Goal: Navigation & Orientation: Find specific page/section

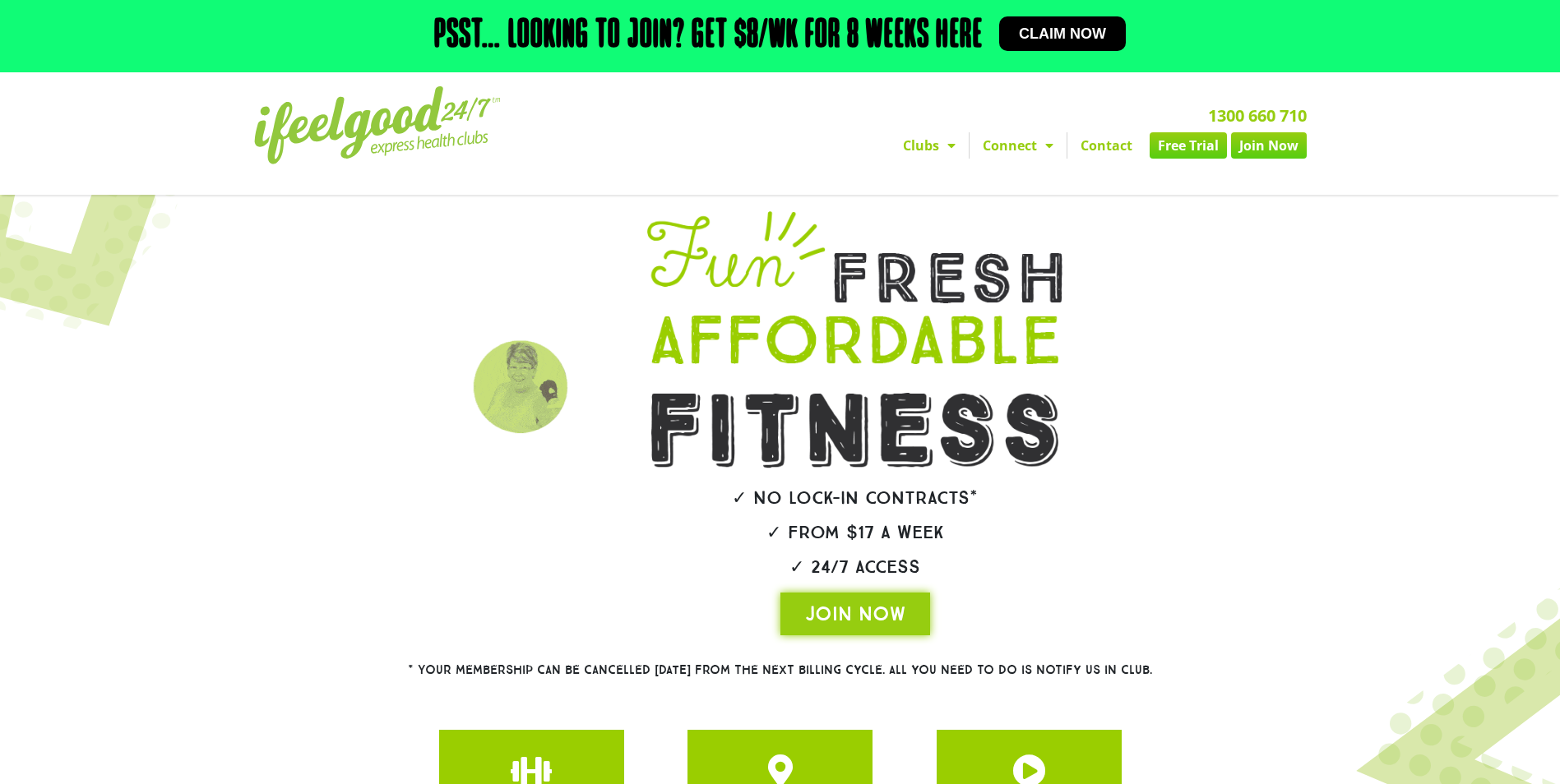
scroll to position [232, 0]
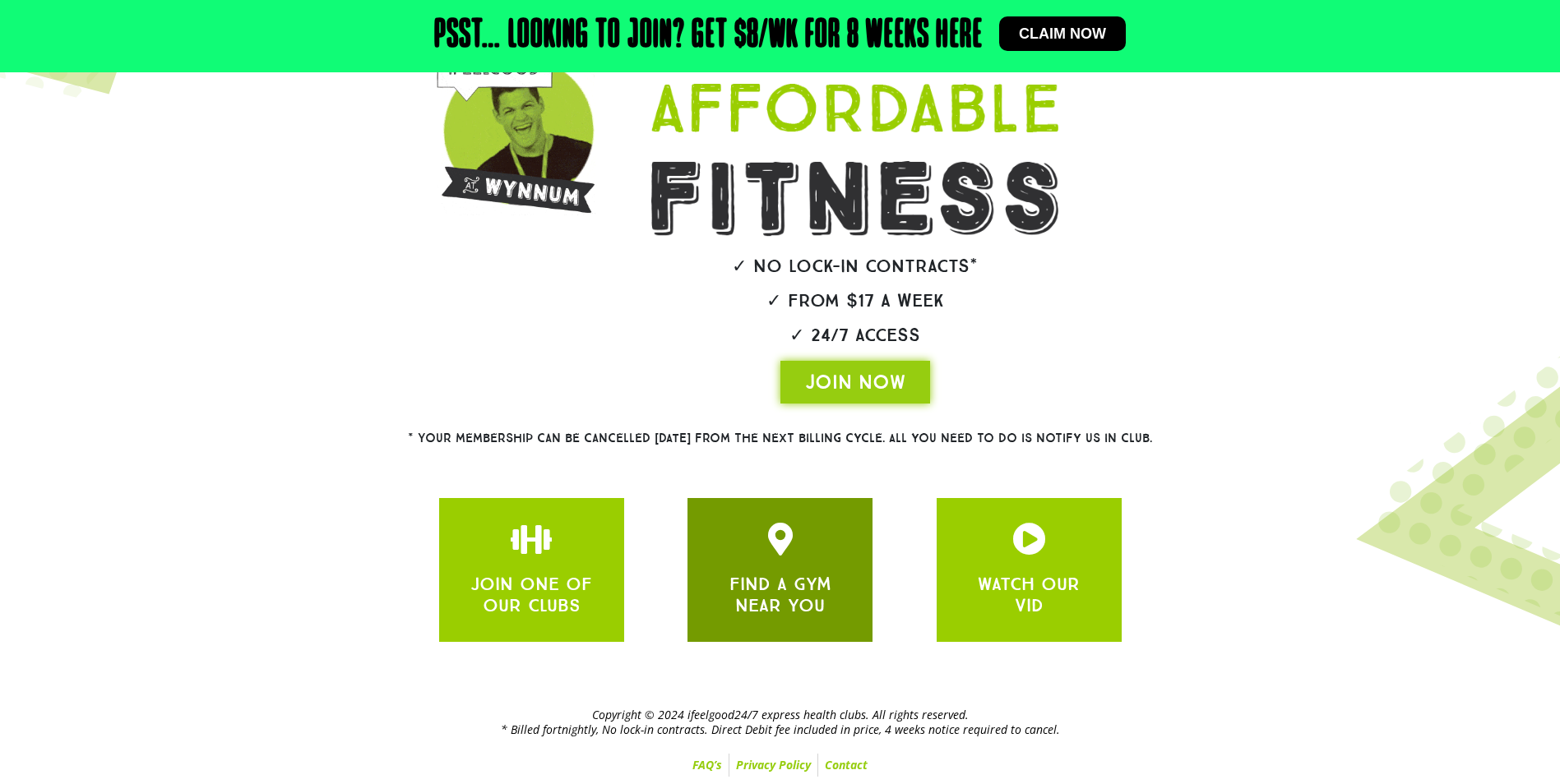
click at [733, 583] on link "FIND A GYM NEAR YOU" at bounding box center [780, 595] width 102 height 44
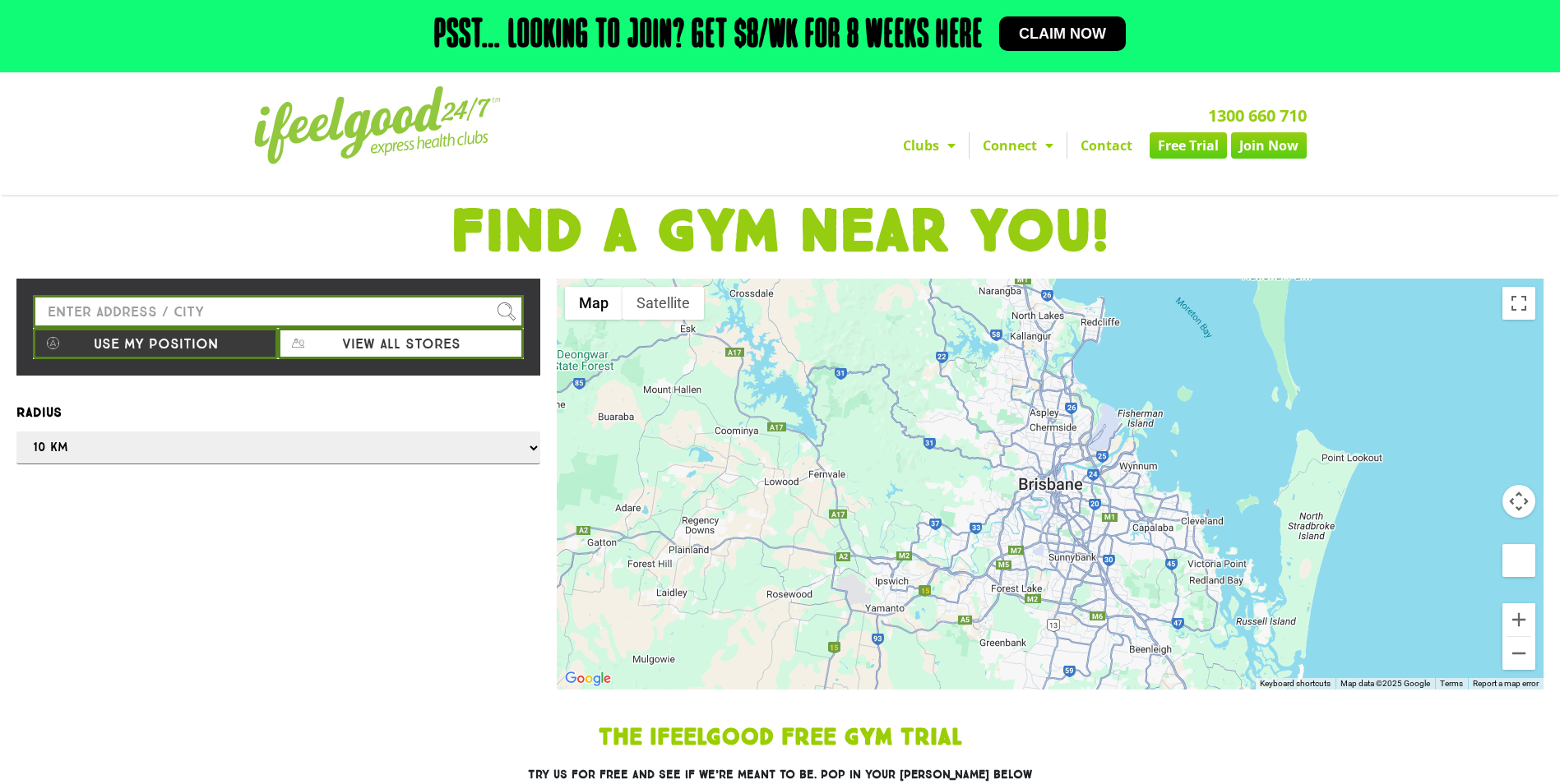
click at [185, 423] on label "Radius" at bounding box center [278, 412] width 524 height 22
click at [185, 431] on select "Any 1 km 5 km 10 km 50 km 100 km 500 km" at bounding box center [278, 447] width 524 height 33
click at [155, 318] on input "Please enter a valid address" at bounding box center [278, 311] width 491 height 33
type input "Darra QLD, [GEOGRAPHIC_DATA]"
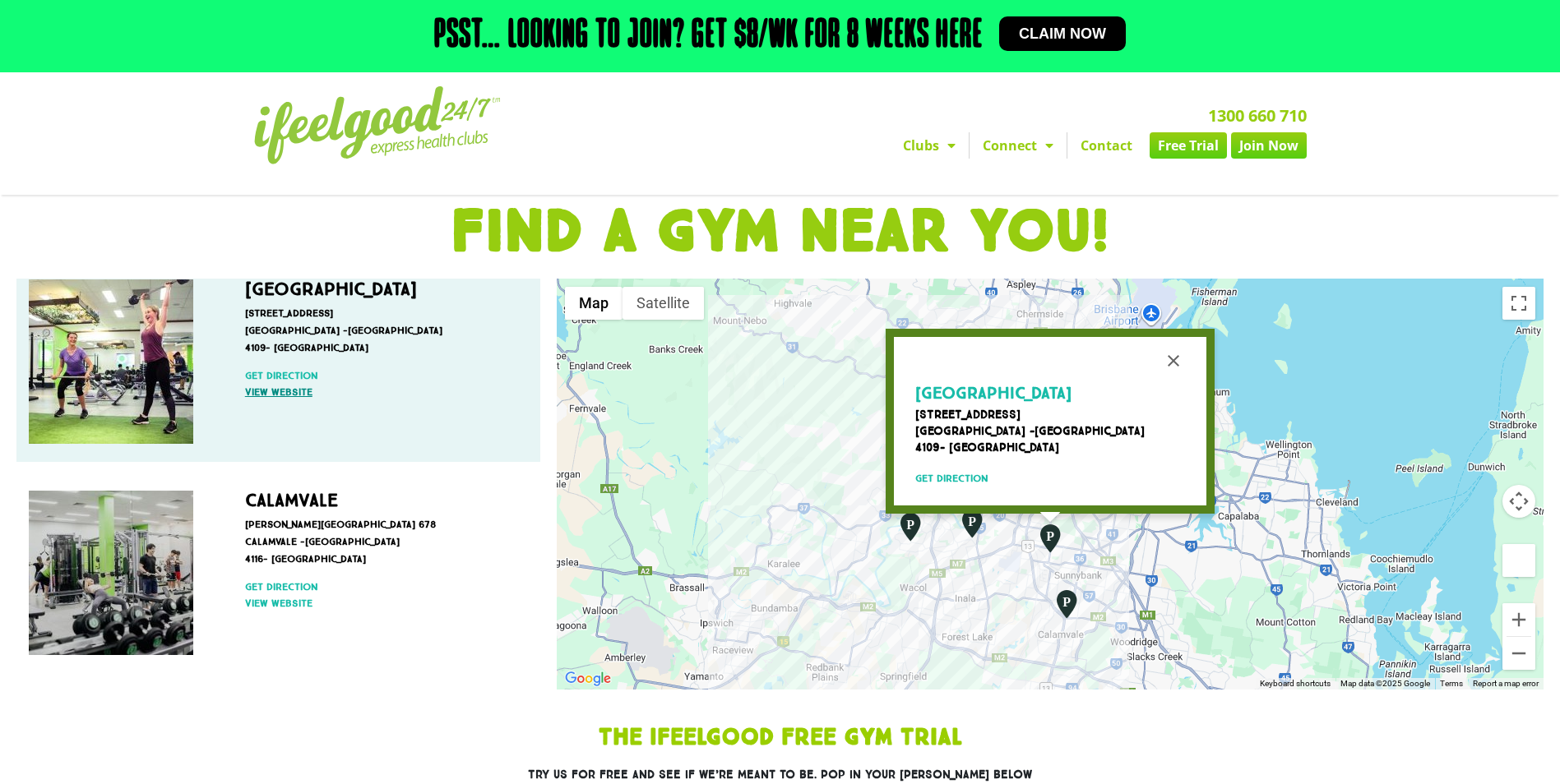
click at [294, 390] on link "View website" at bounding box center [382, 392] width 274 height 15
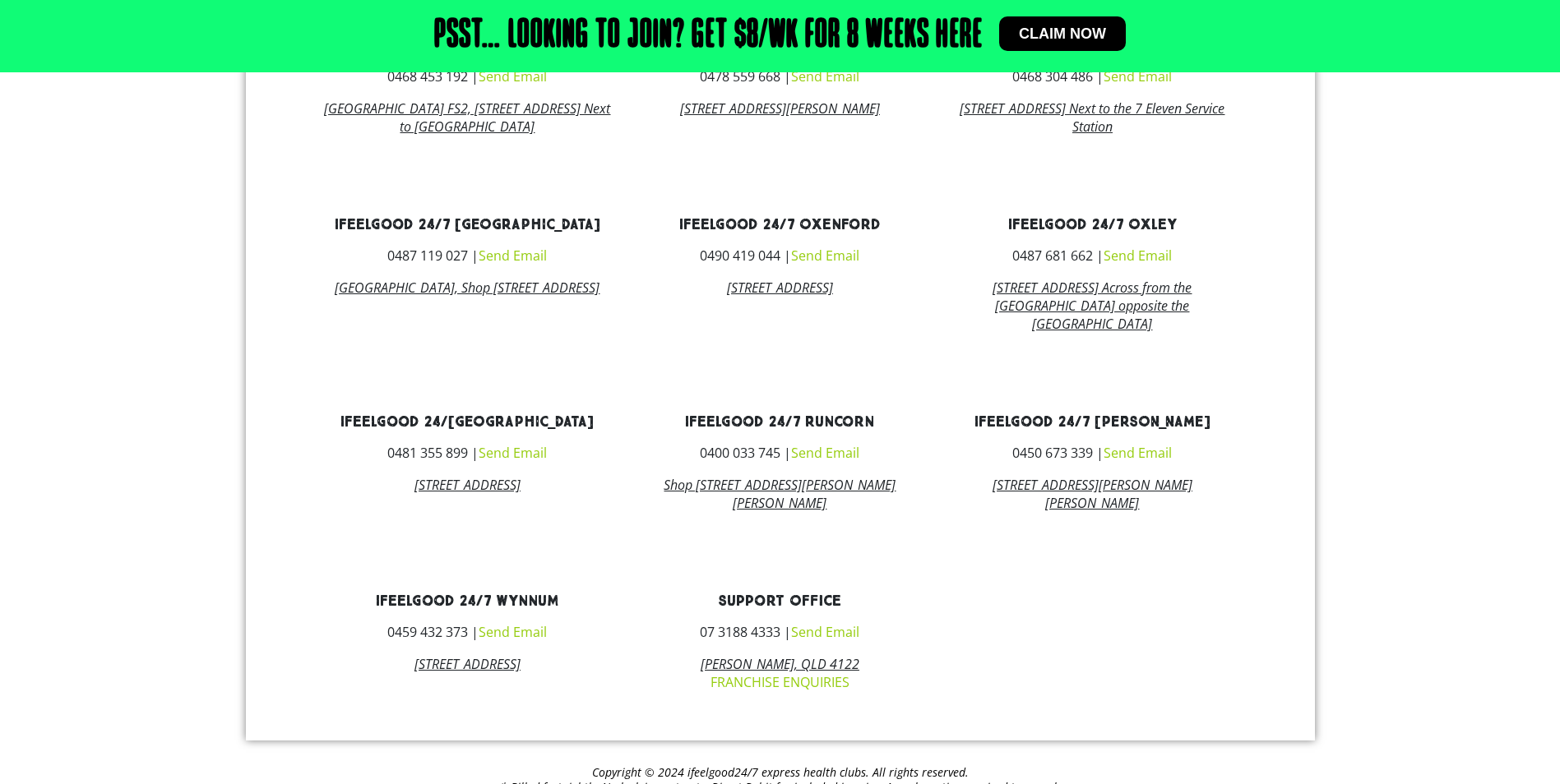
scroll to position [1362, 0]
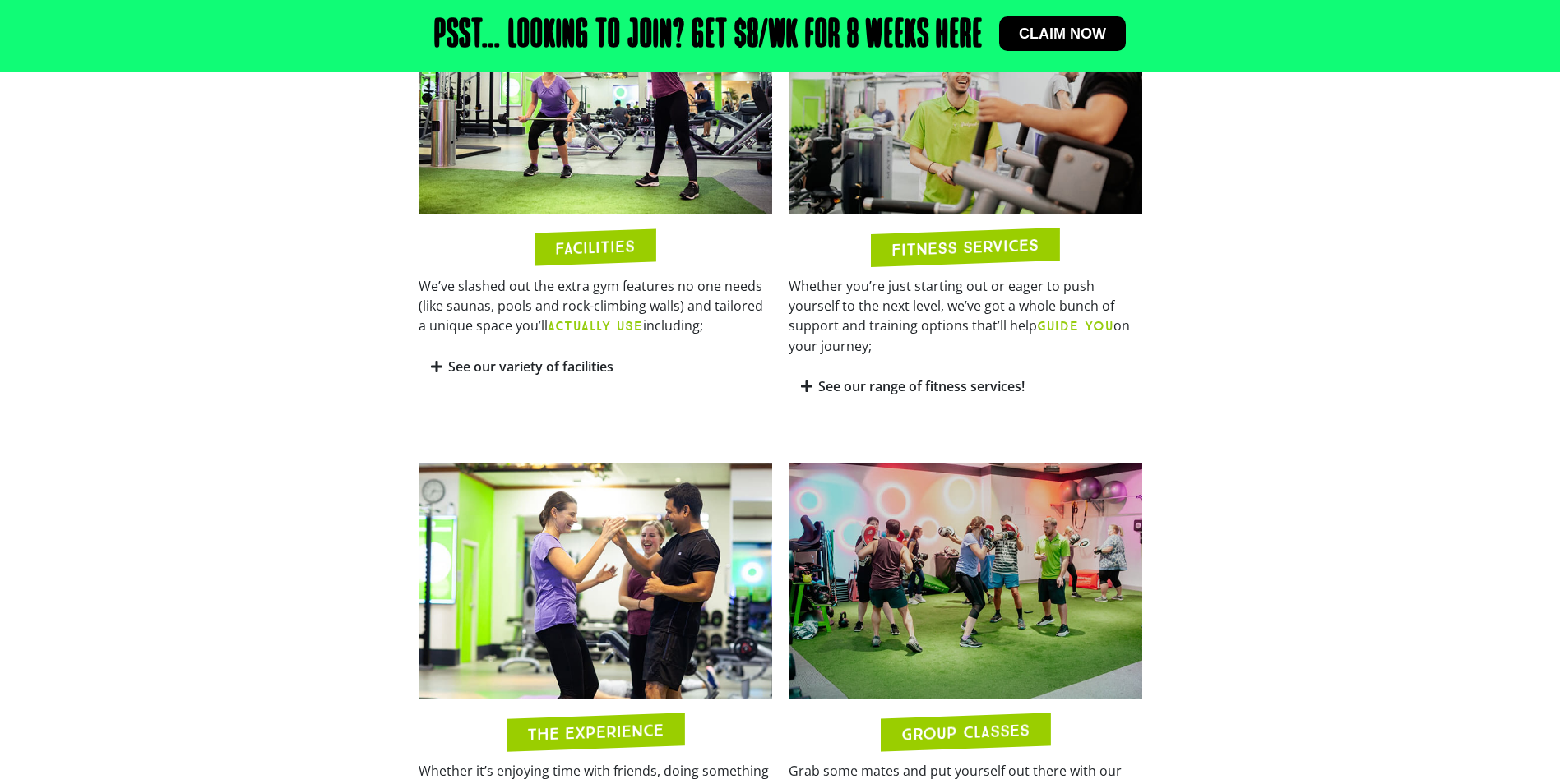
scroll to position [822, 0]
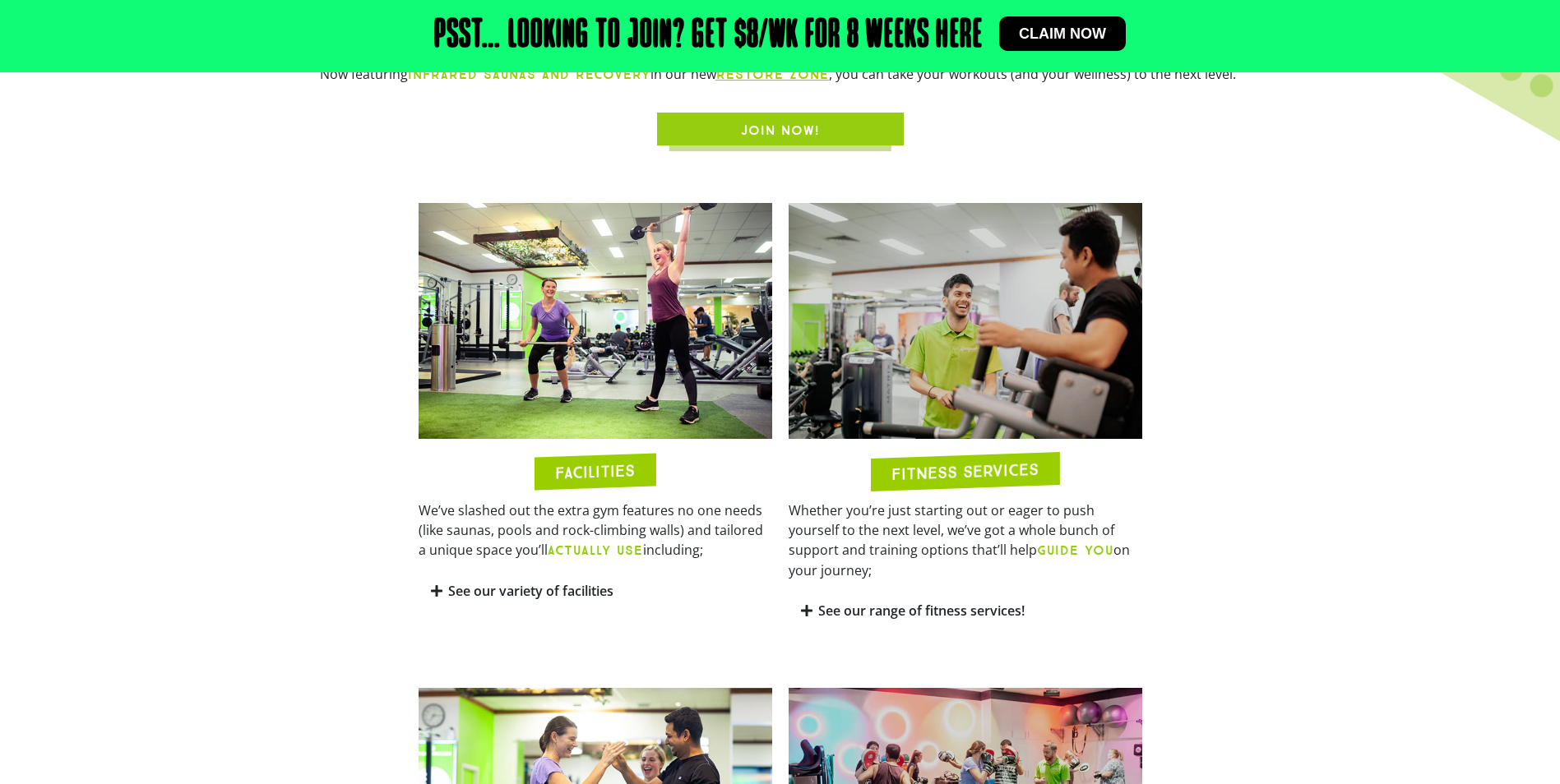
click at [556, 582] on link "See our variety of facilities" at bounding box center [531, 590] width 166 height 18
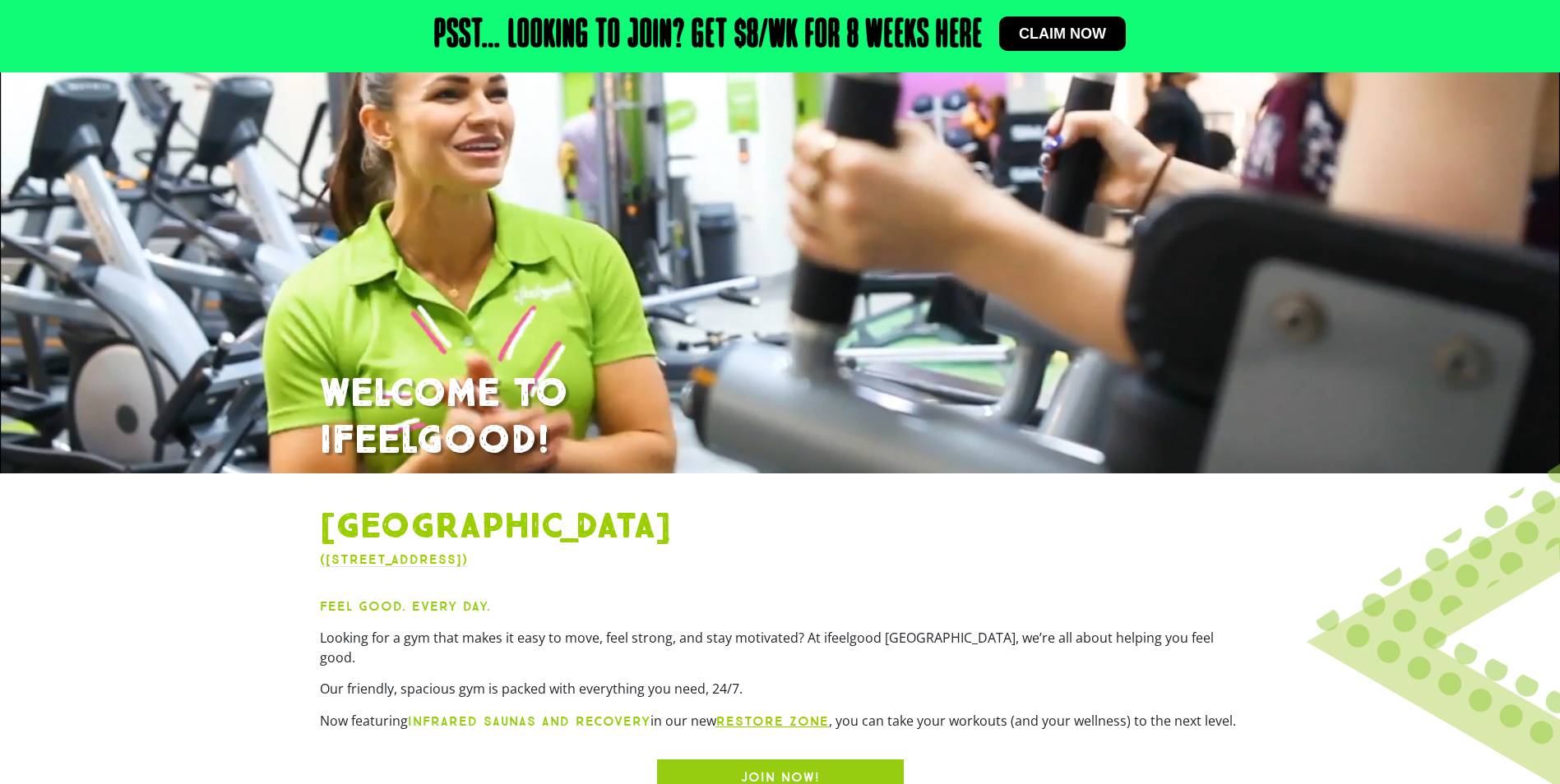
scroll to position [0, 0]
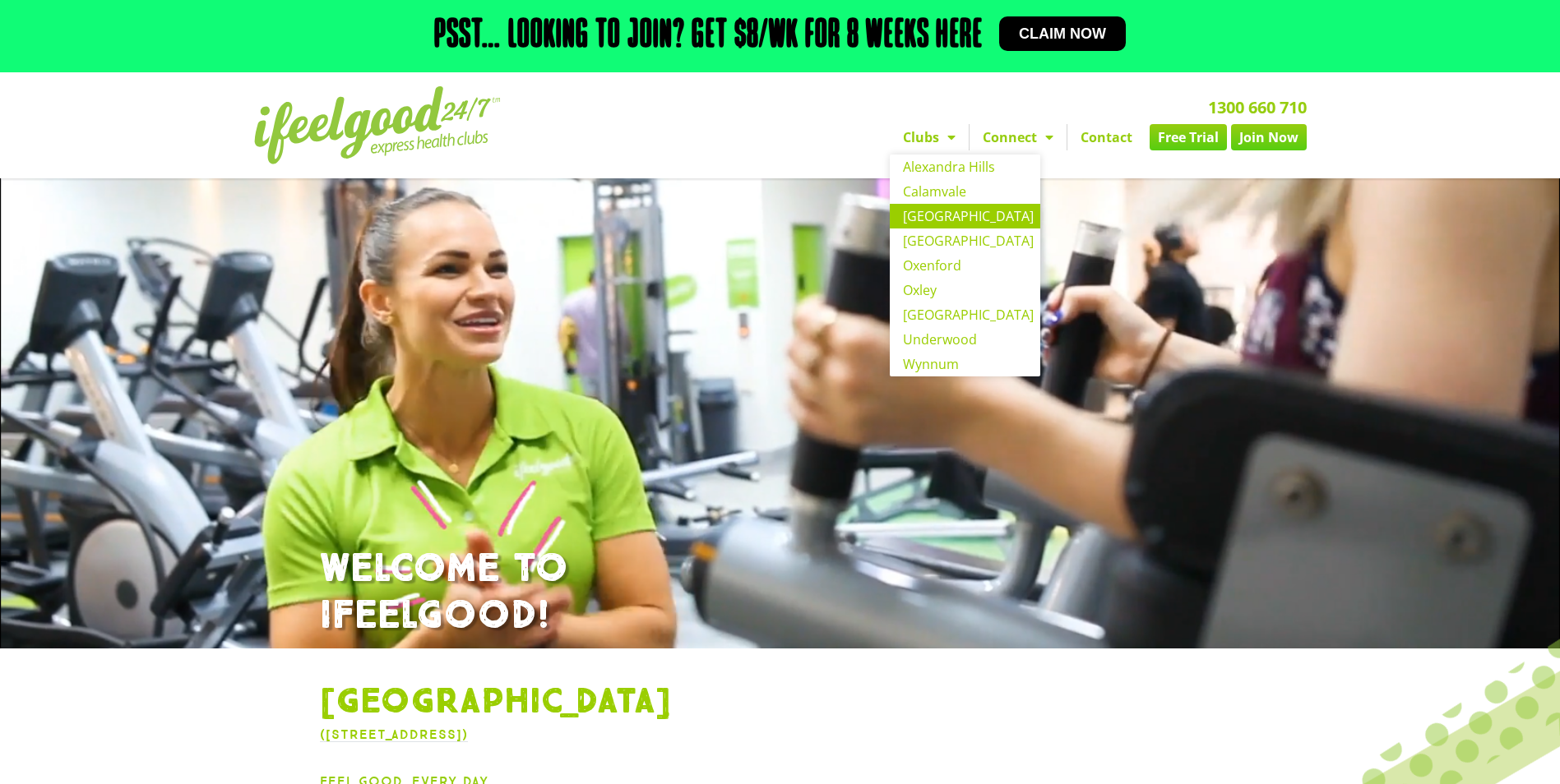
click at [939, 142] on span "Menu" at bounding box center [947, 137] width 16 height 29
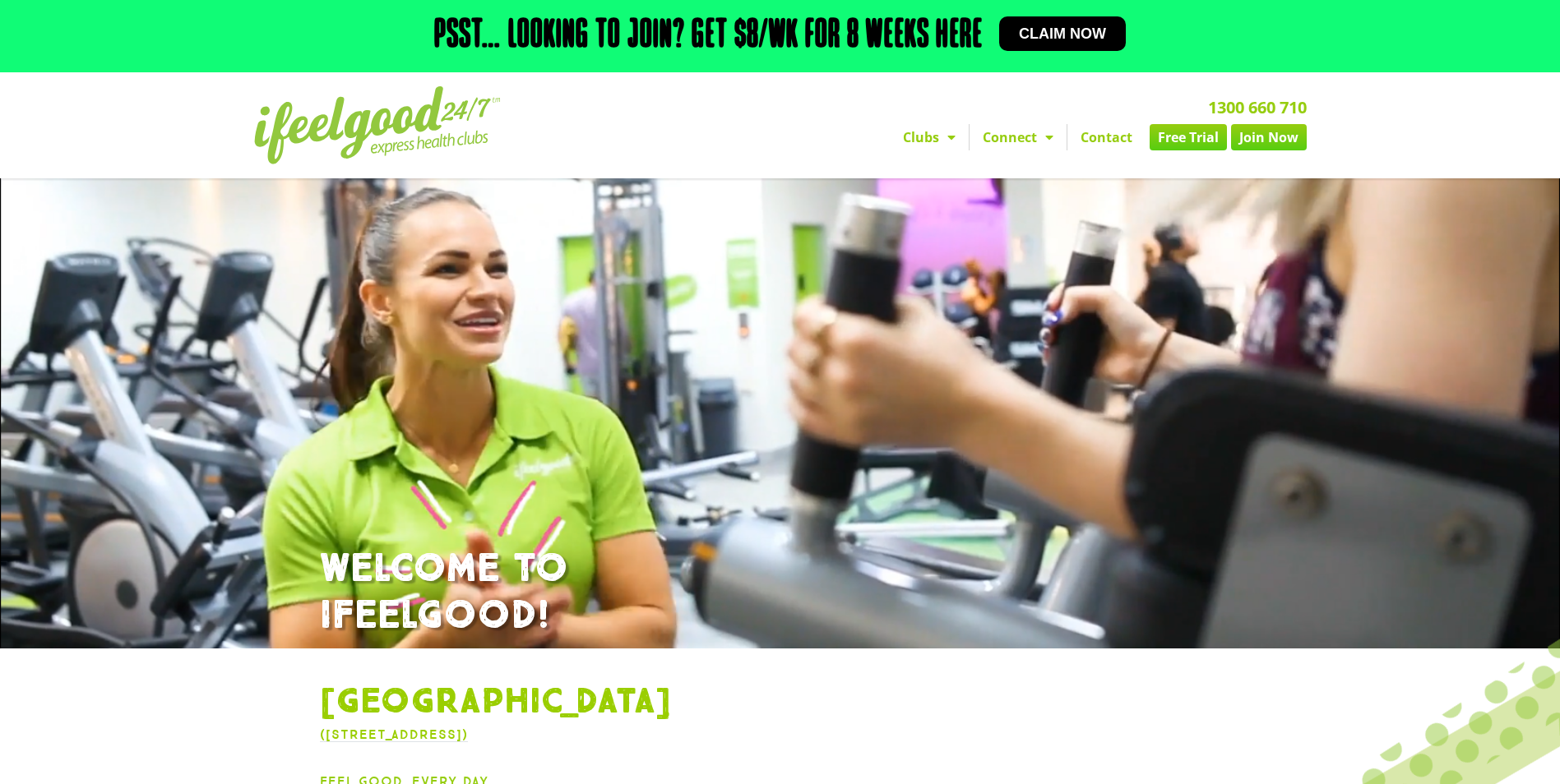
click at [946, 136] on span "Menu" at bounding box center [947, 137] width 16 height 29
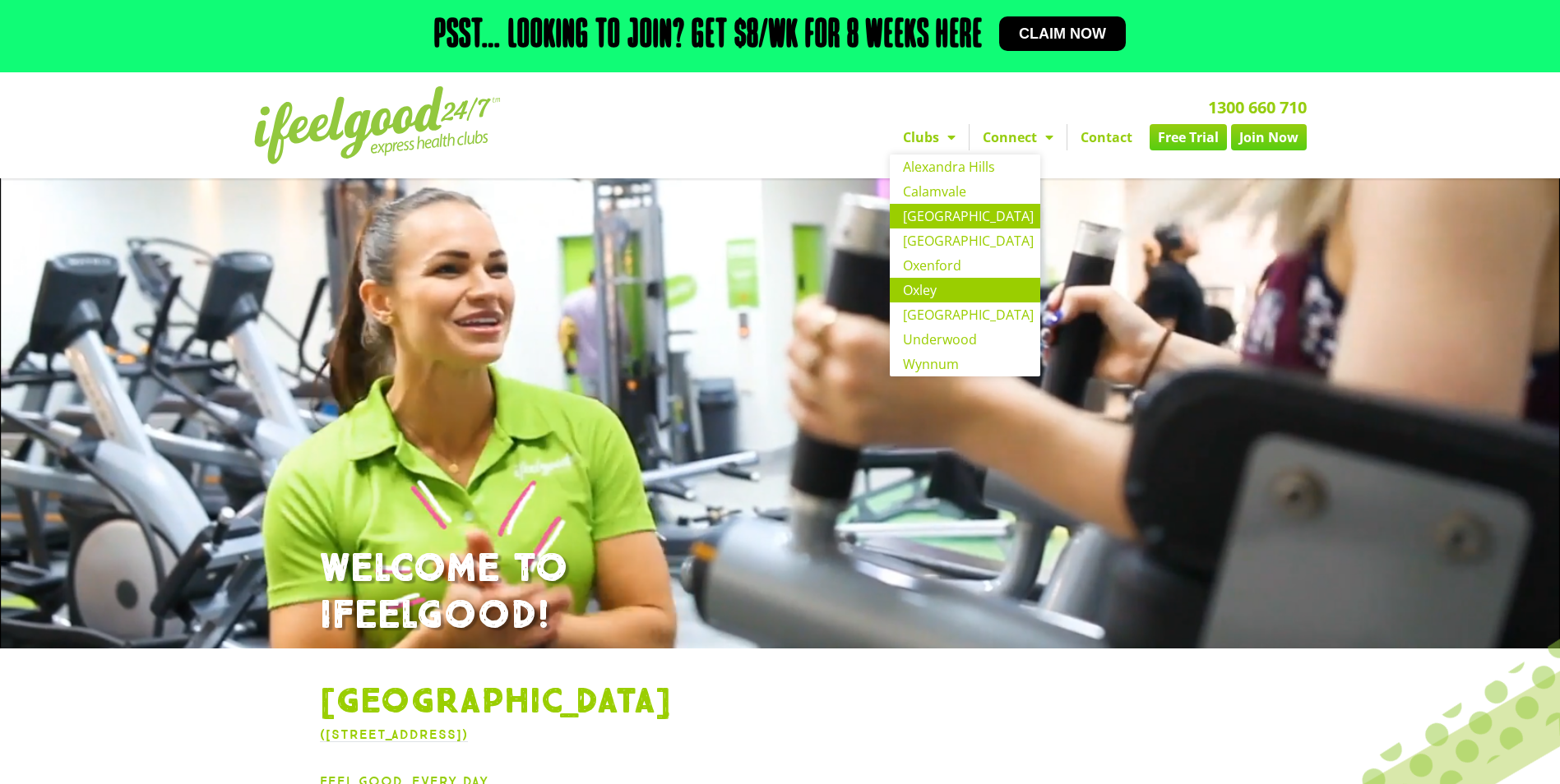
click at [905, 295] on link "Oxley" at bounding box center [965, 290] width 150 height 25
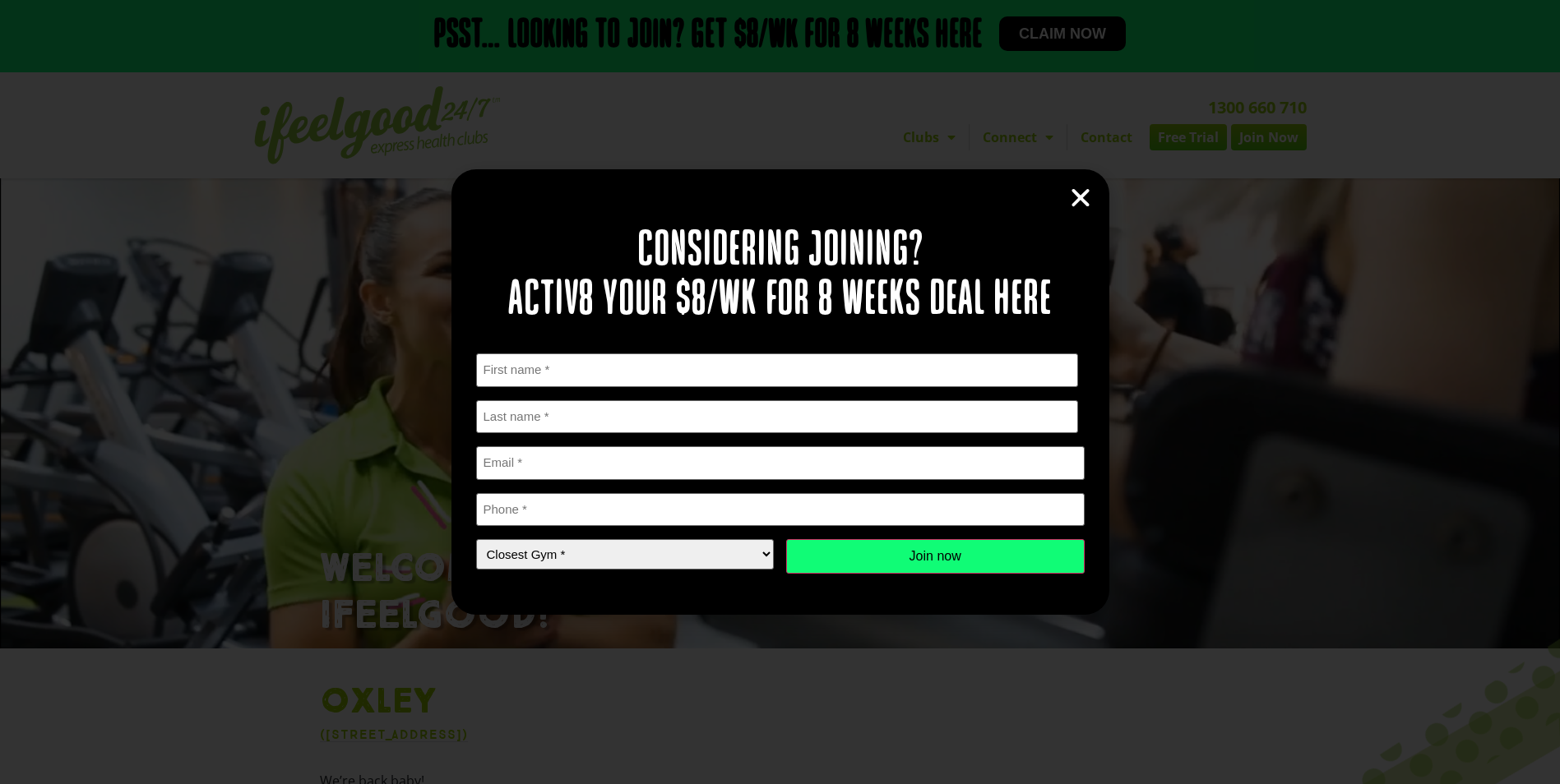
click at [1085, 204] on icon "Close" at bounding box center [1080, 198] width 25 height 25
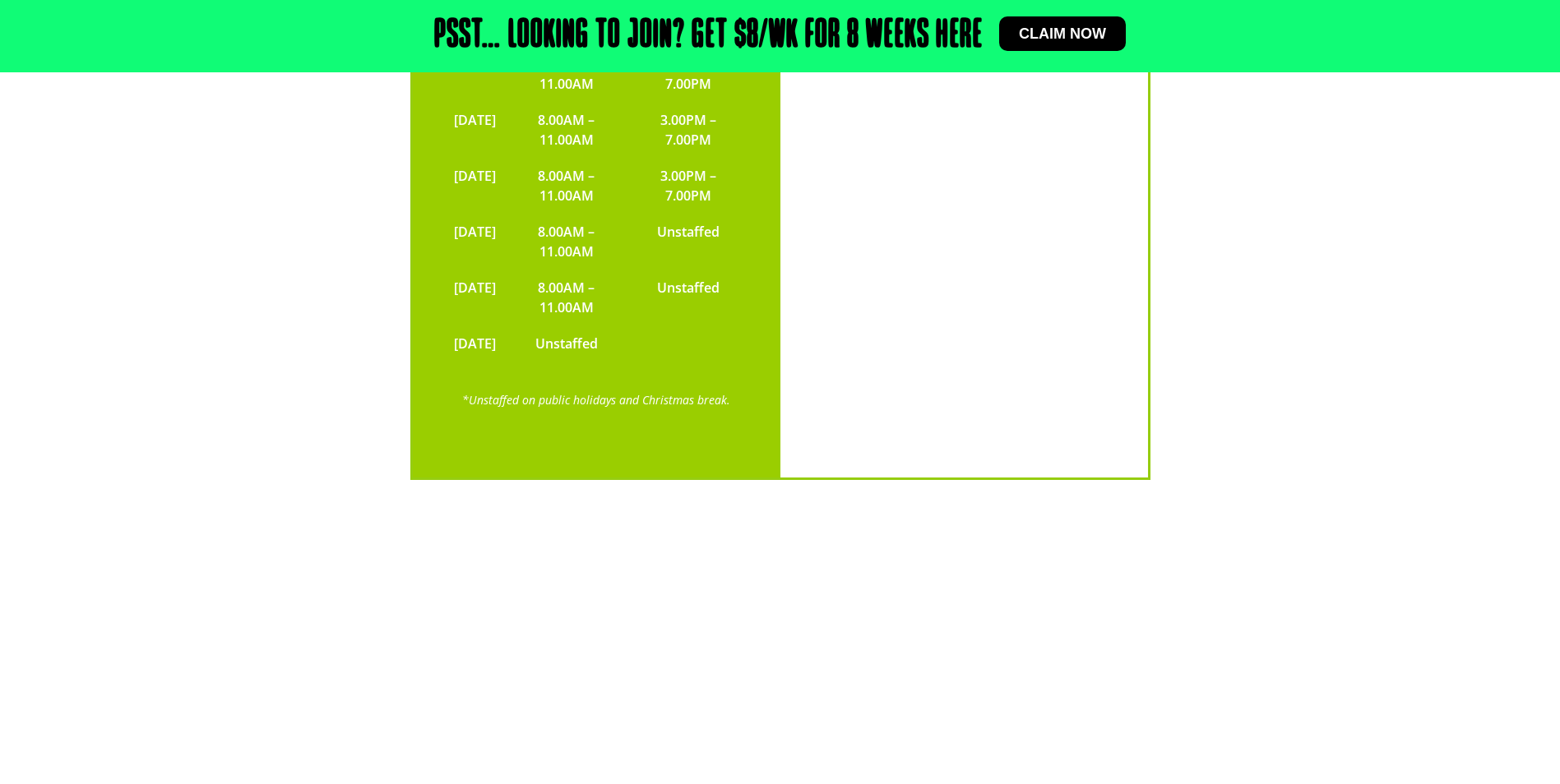
scroll to position [3779, 0]
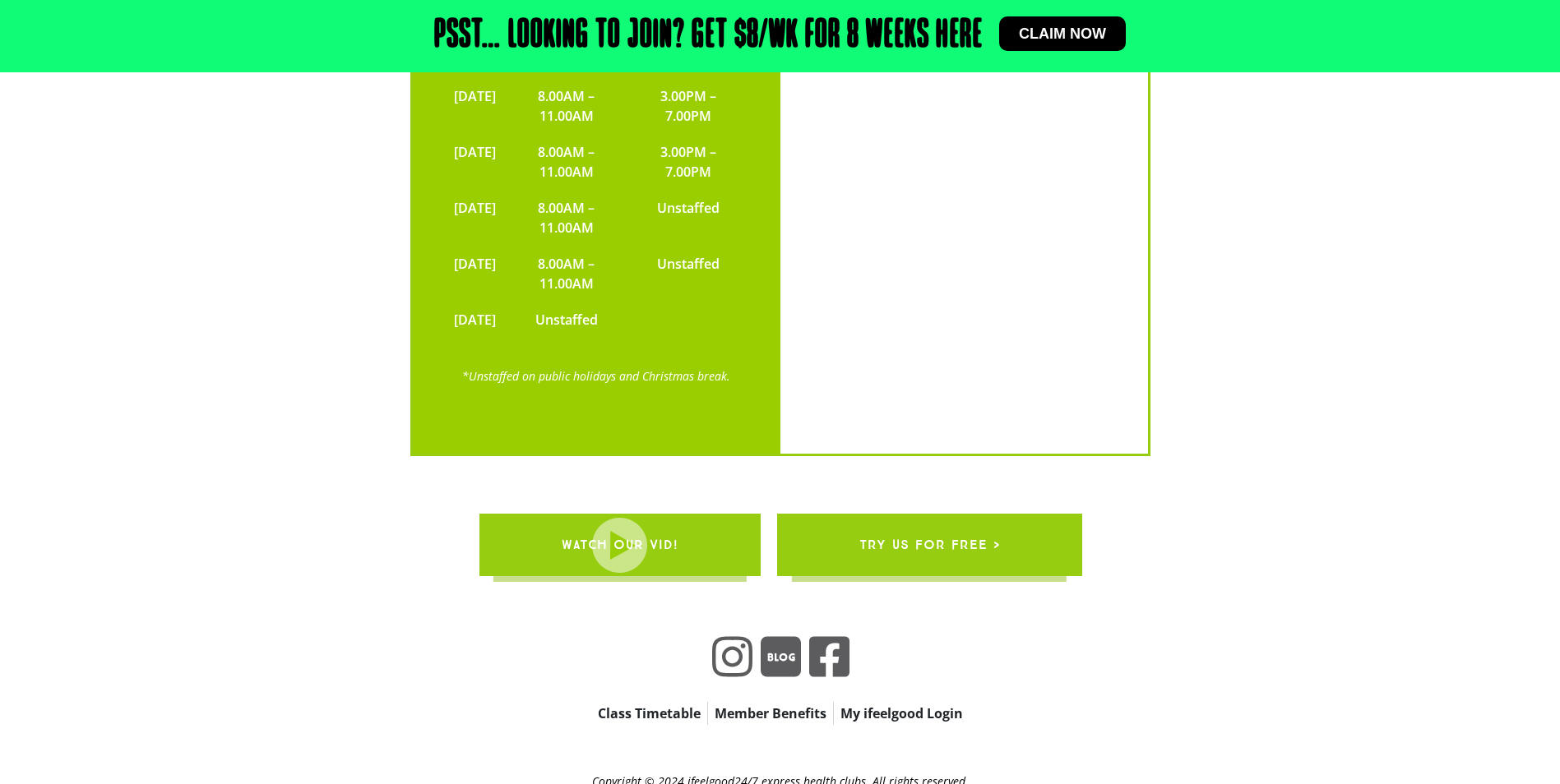
click at [819, 636] on icon at bounding box center [828, 656] width 41 height 41
